Goal: Find specific page/section: Locate a particular part of the current website

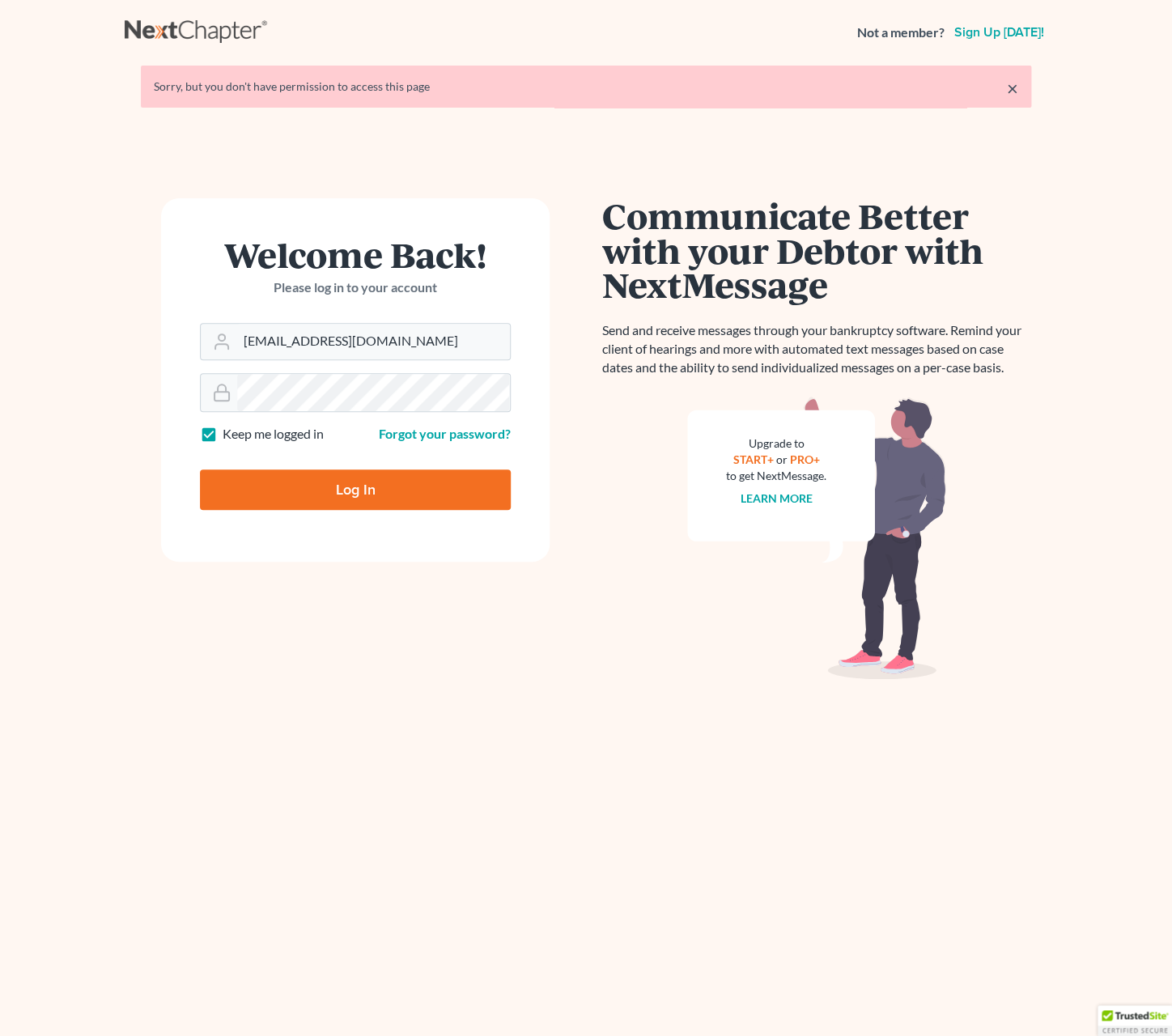
click at [420, 505] on input "Log In" at bounding box center [355, 489] width 310 height 40
type input "Thinking..."
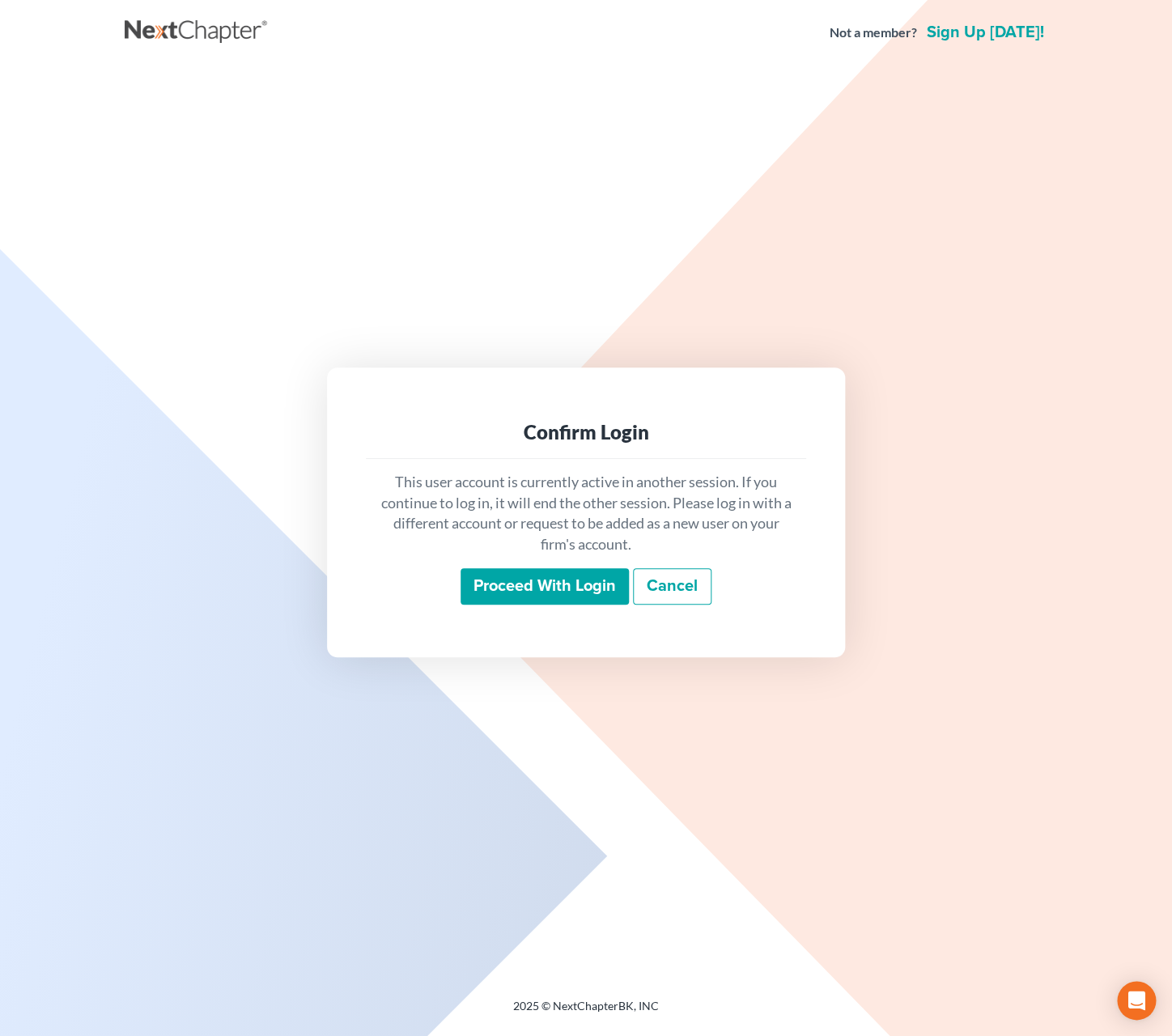
click at [545, 591] on input "Proceed with login" at bounding box center [545, 586] width 169 height 37
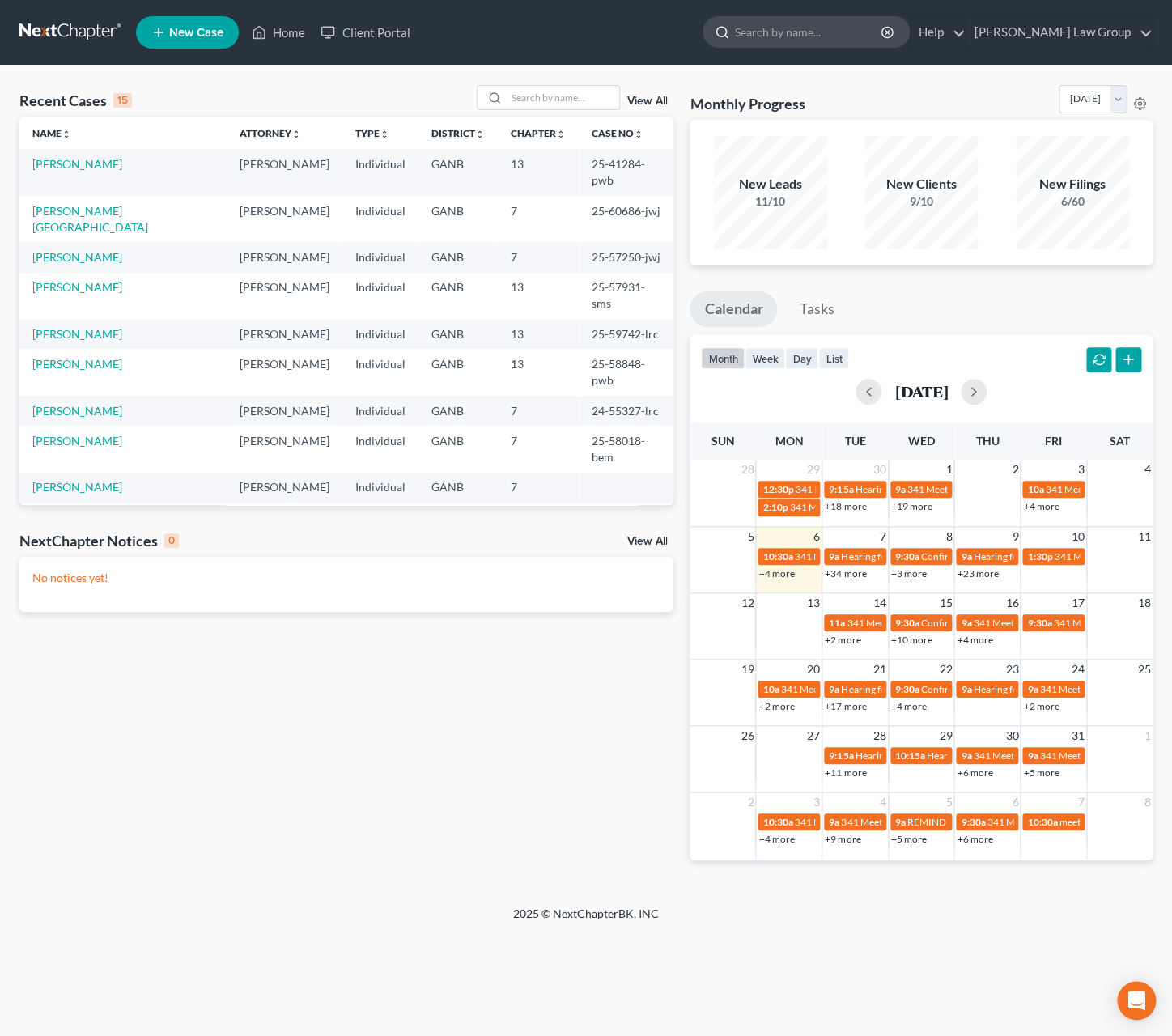
click at [880, 26] on input "search" at bounding box center [808, 32] width 148 height 30
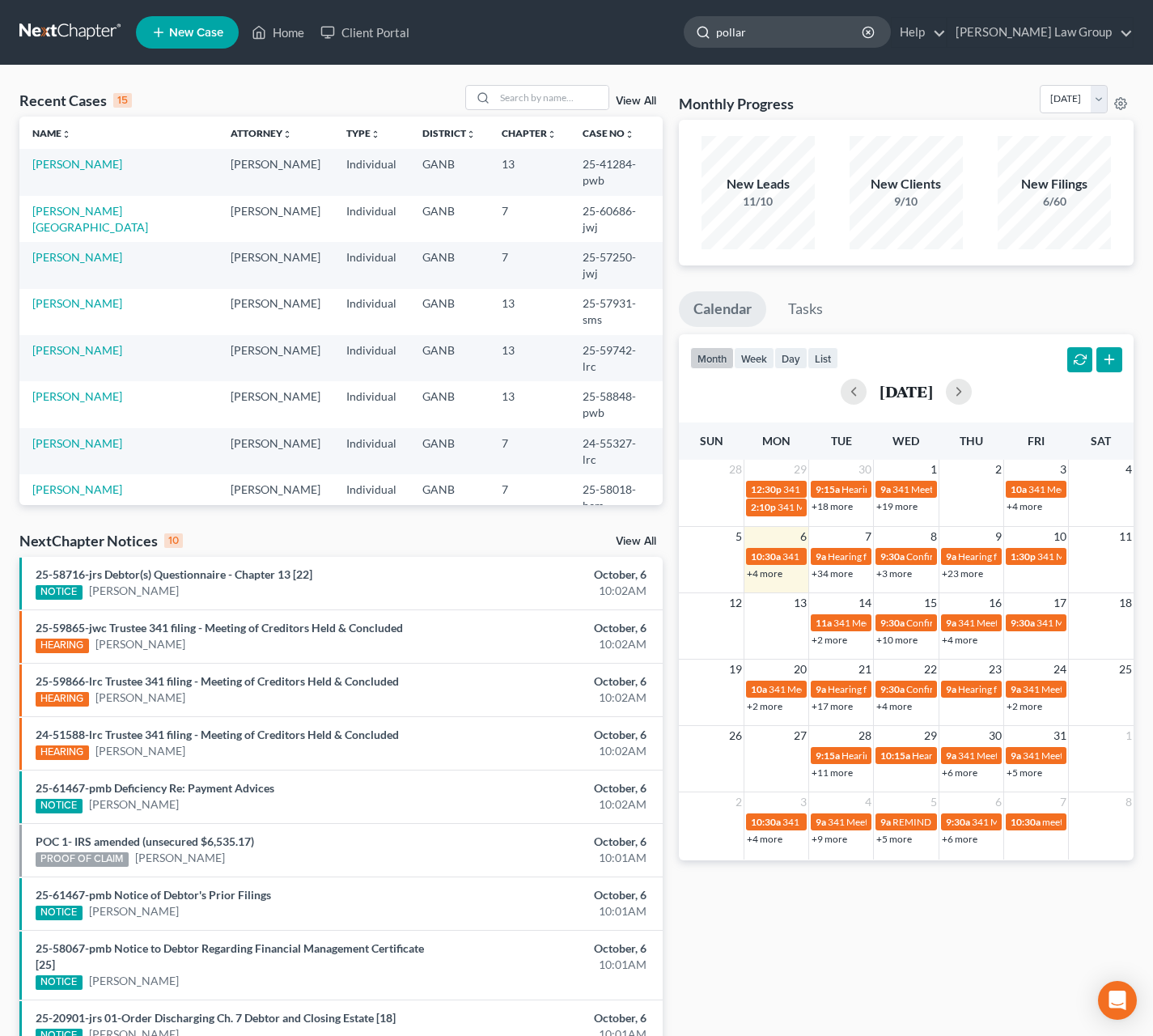
type input "[PERSON_NAME]"
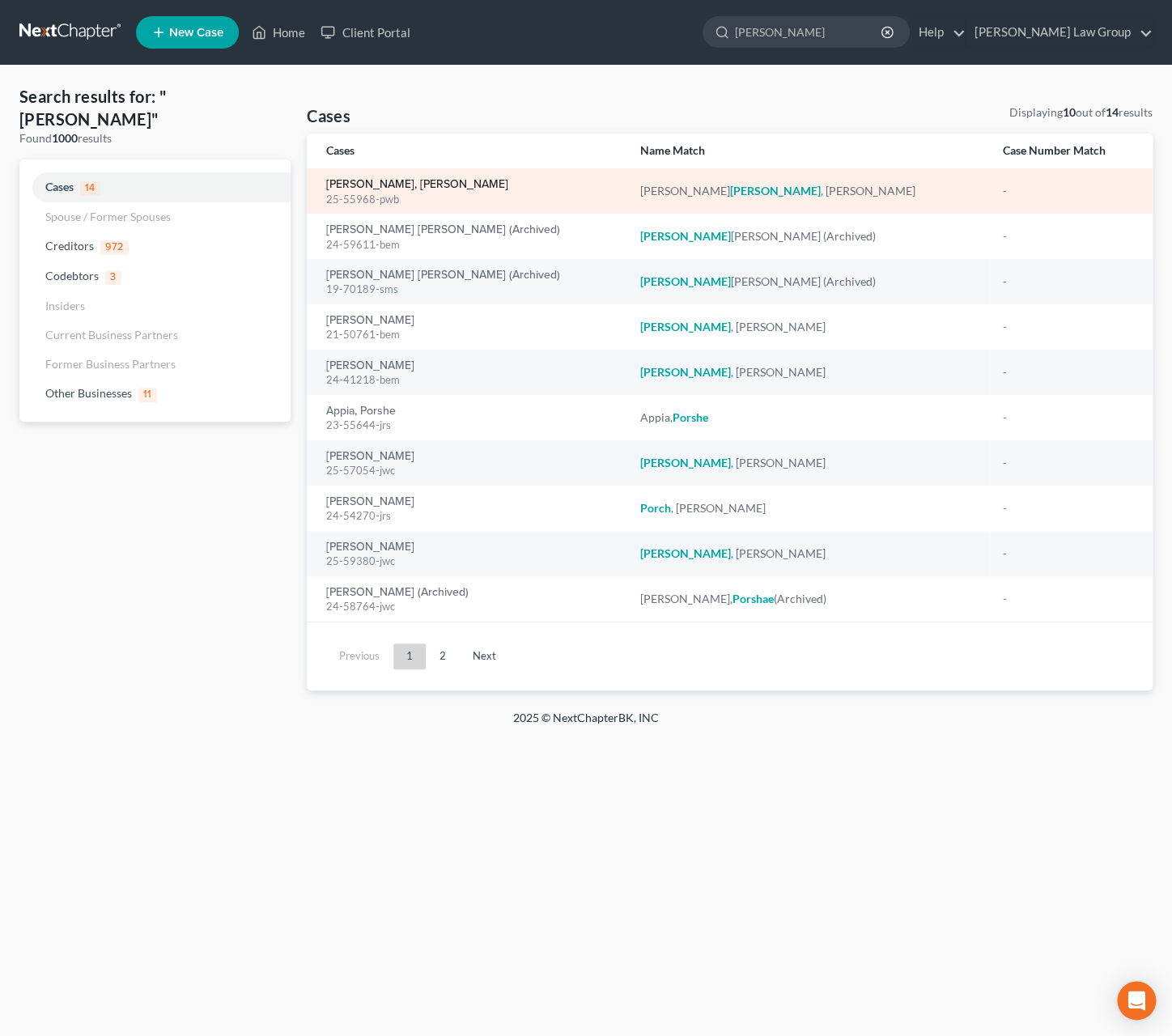
click at [366, 183] on link "[PERSON_NAME], [PERSON_NAME]" at bounding box center [417, 184] width 182 height 11
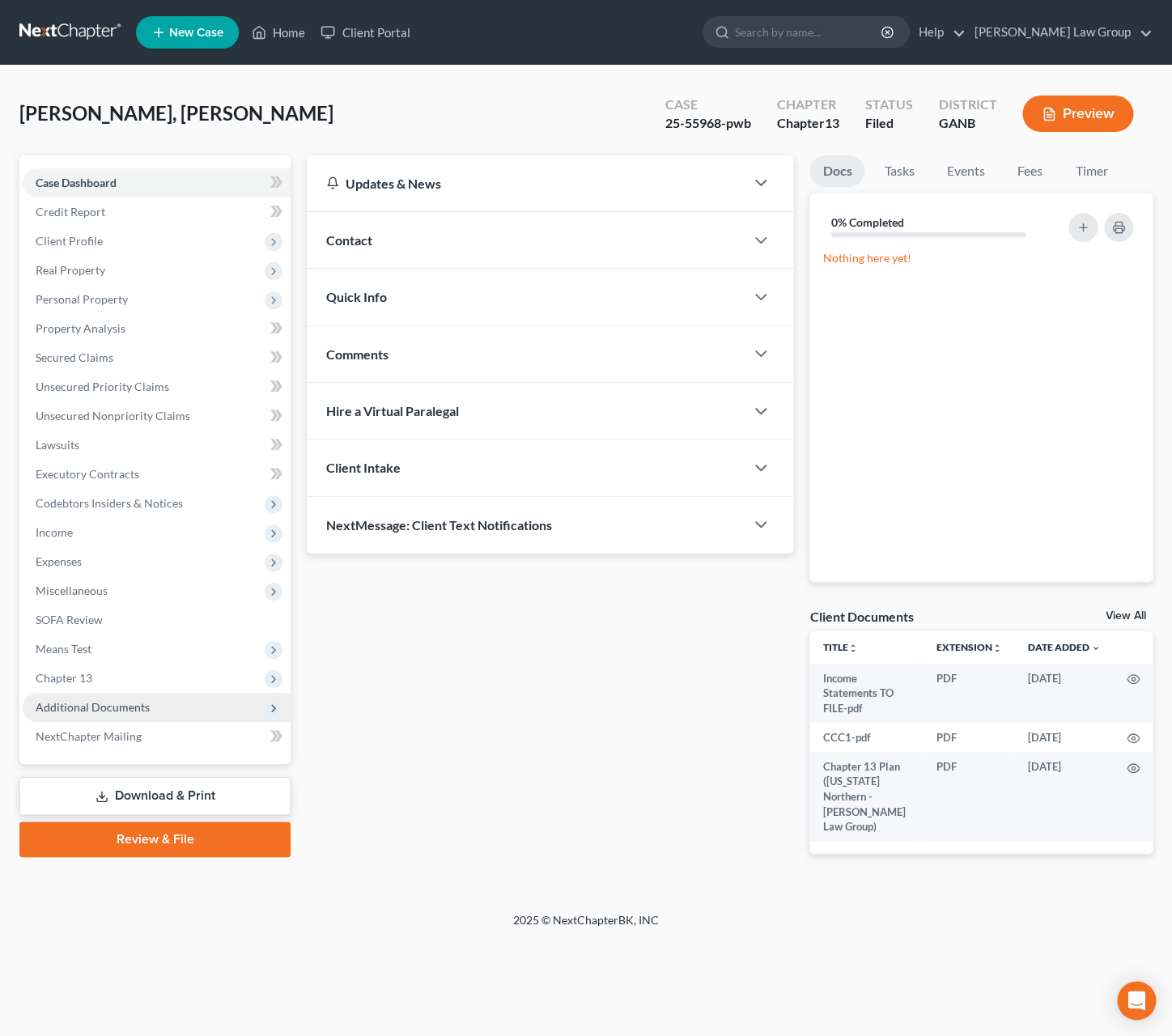
click at [158, 696] on span "Additional Documents" at bounding box center [156, 708] width 268 height 29
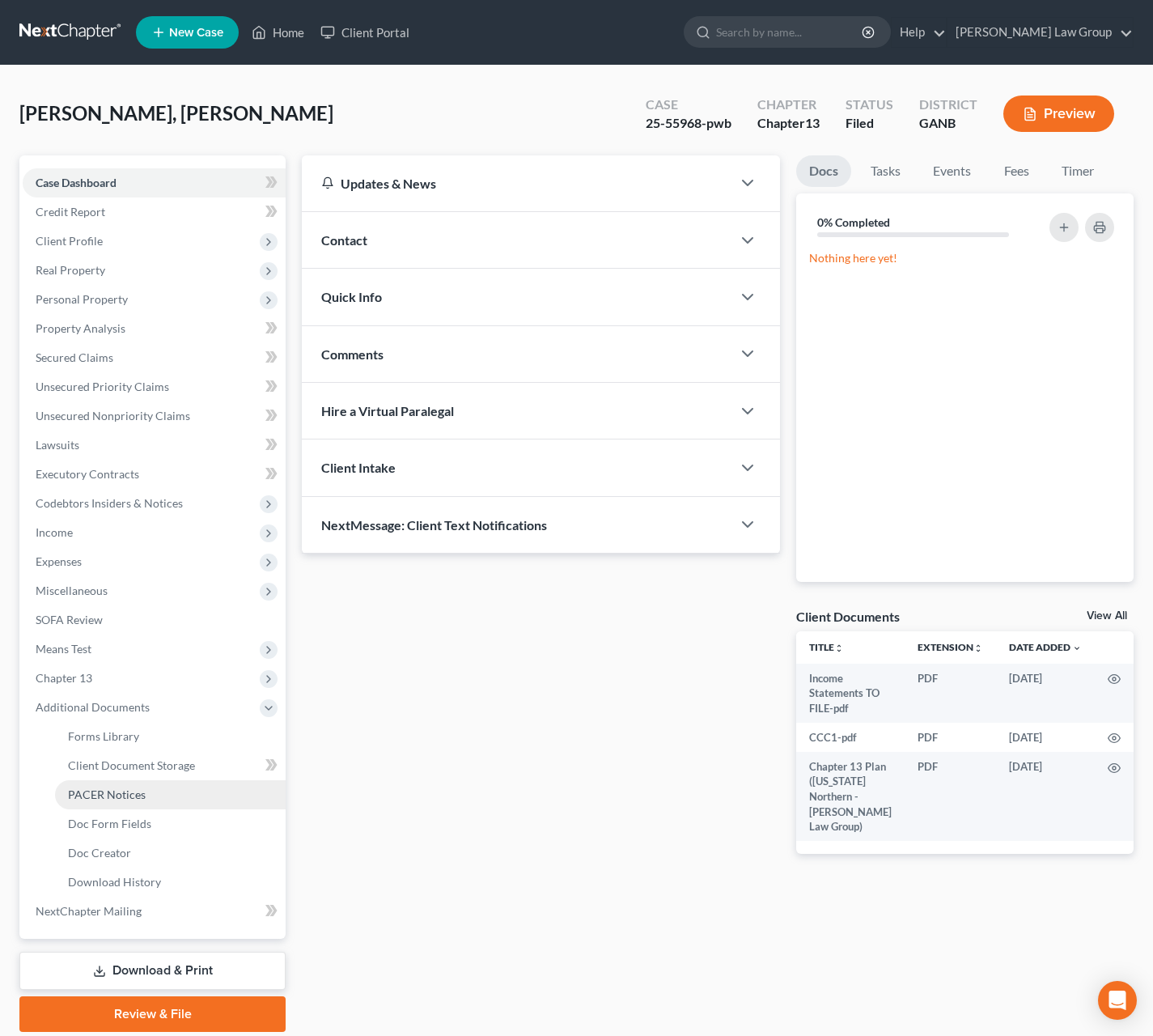
click at [153, 792] on link "PACER Notices" at bounding box center [170, 795] width 231 height 29
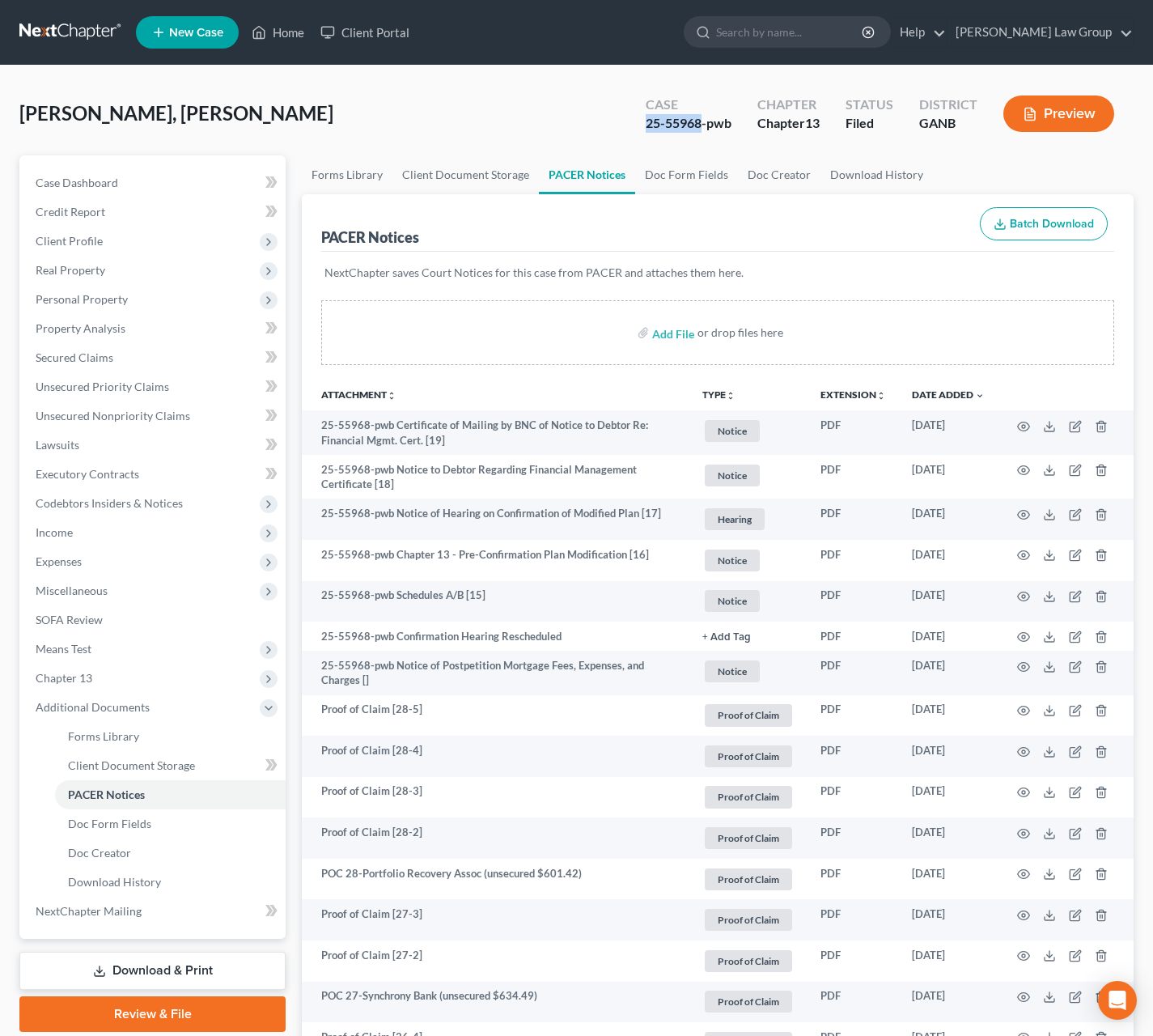
drag, startPoint x: 702, startPoint y: 125, endPoint x: 639, endPoint y: 124, distance: 63.0
click at [639, 124] on div "Case 25-55968-pwb" at bounding box center [689, 115] width 111 height 48
copy div "25-55968"
click at [106, 667] on span "Chapter 13" at bounding box center [154, 678] width 263 height 29
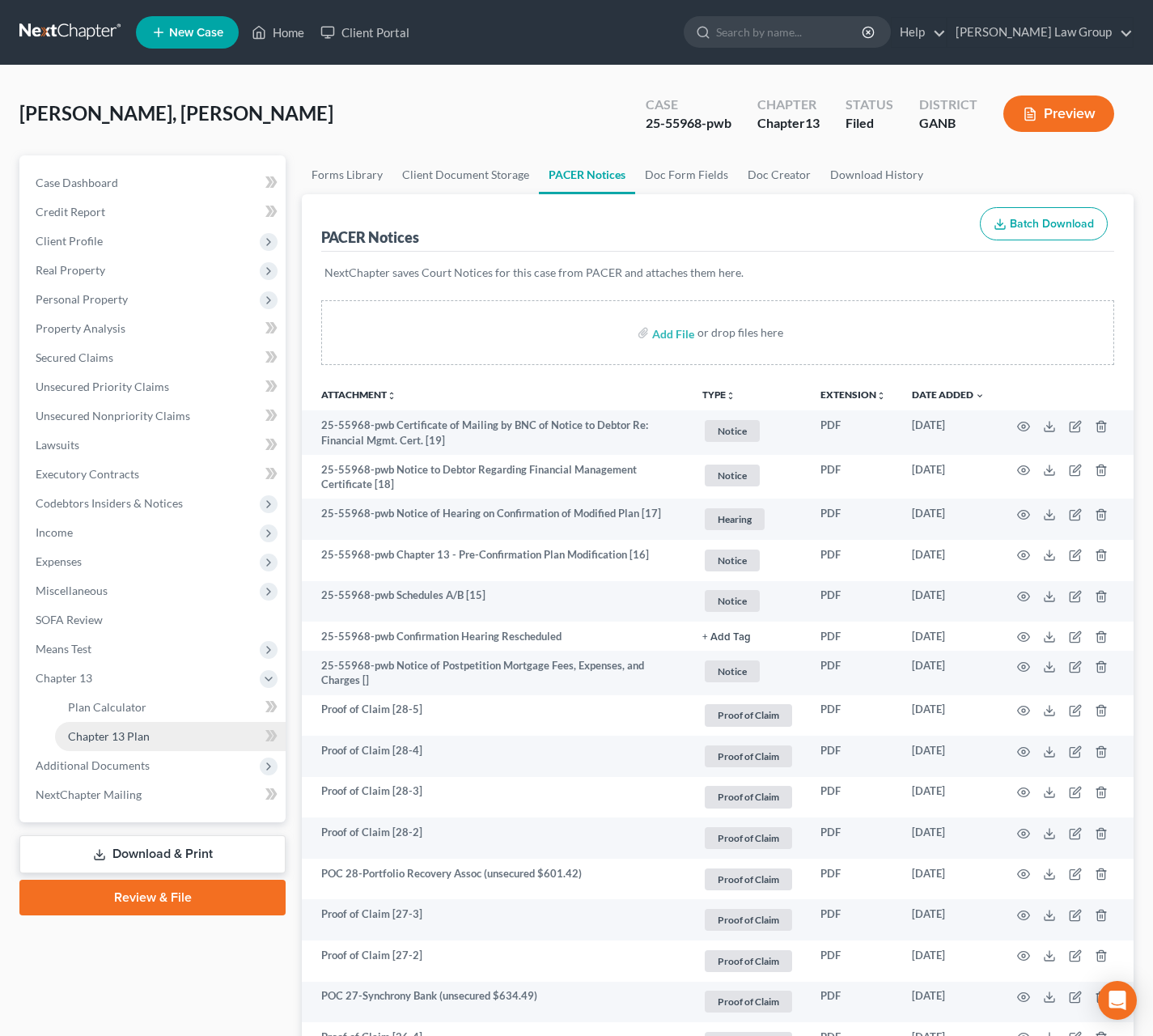
click at [131, 725] on link "Chapter 13 Plan" at bounding box center [170, 737] width 231 height 29
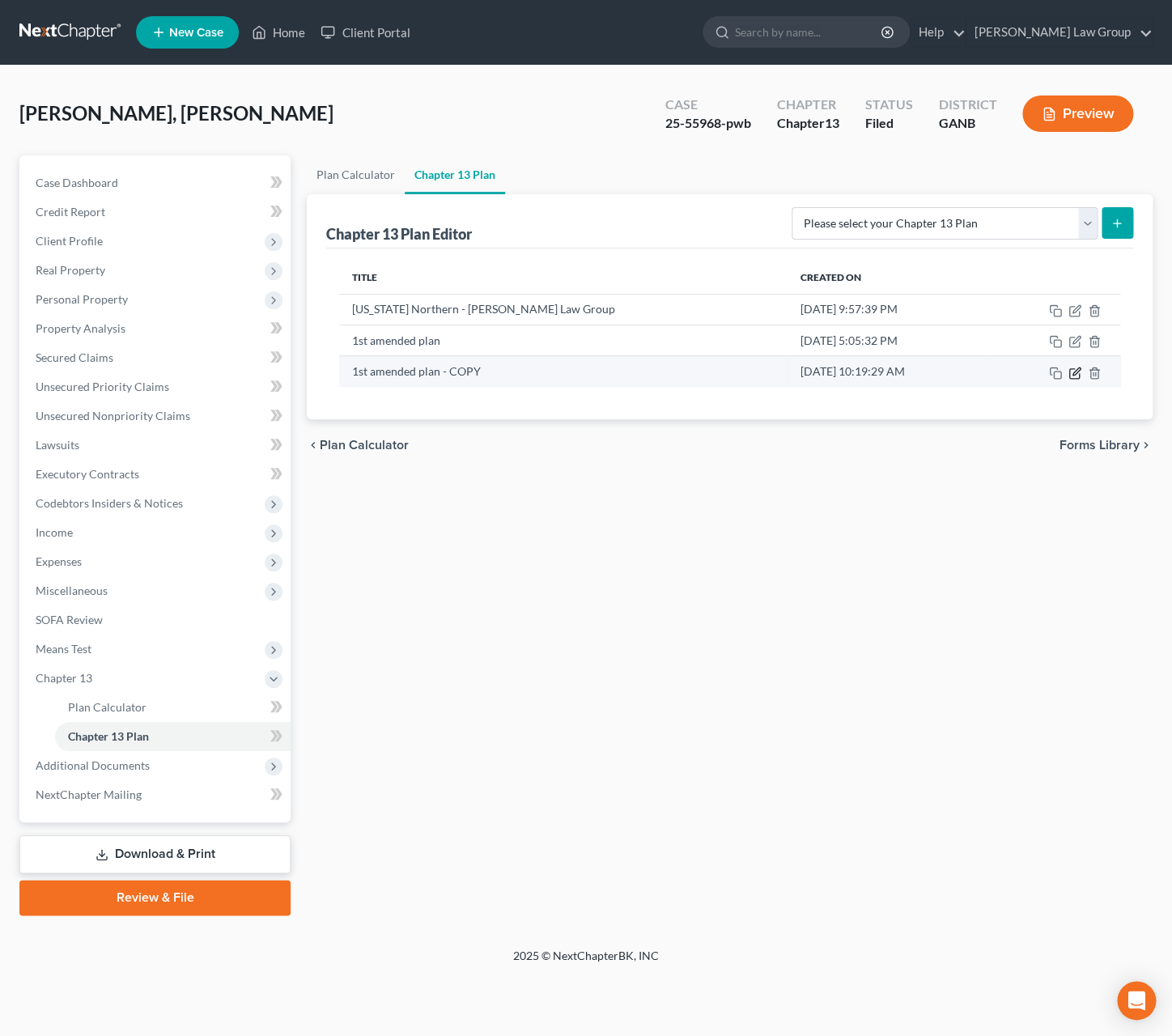
click at [1077, 379] on icon "button" at bounding box center [1075, 373] width 13 height 13
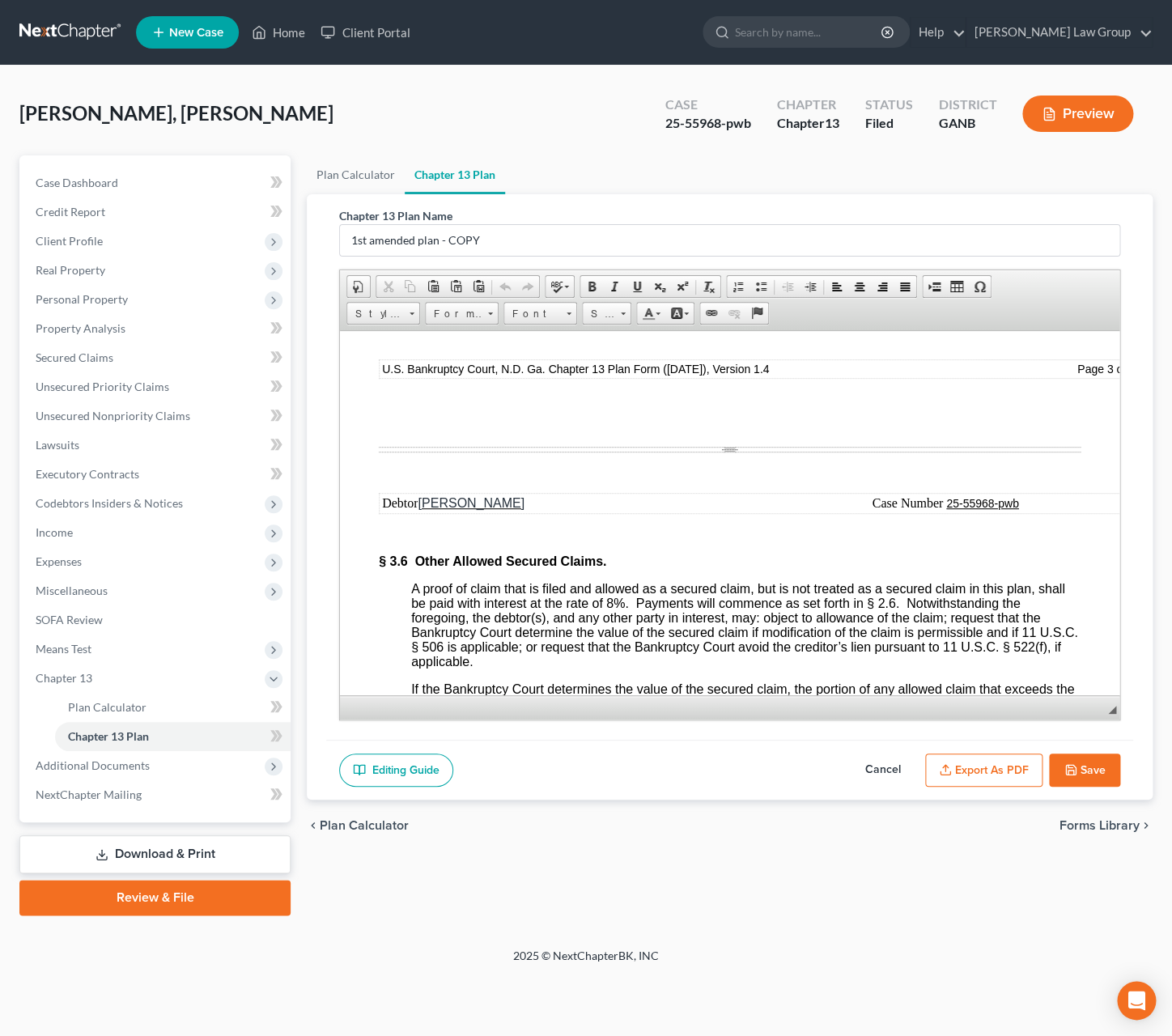
scroll to position [4607, 0]
